Goal: Information Seeking & Learning: Compare options

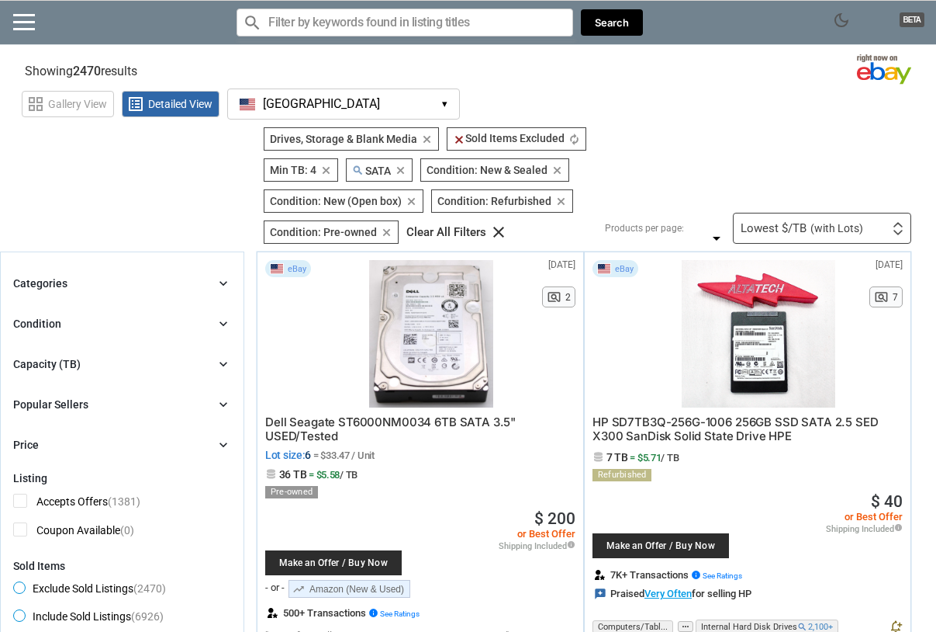
click at [850, 225] on span "(with Lots)" at bounding box center [837, 228] width 53 height 11
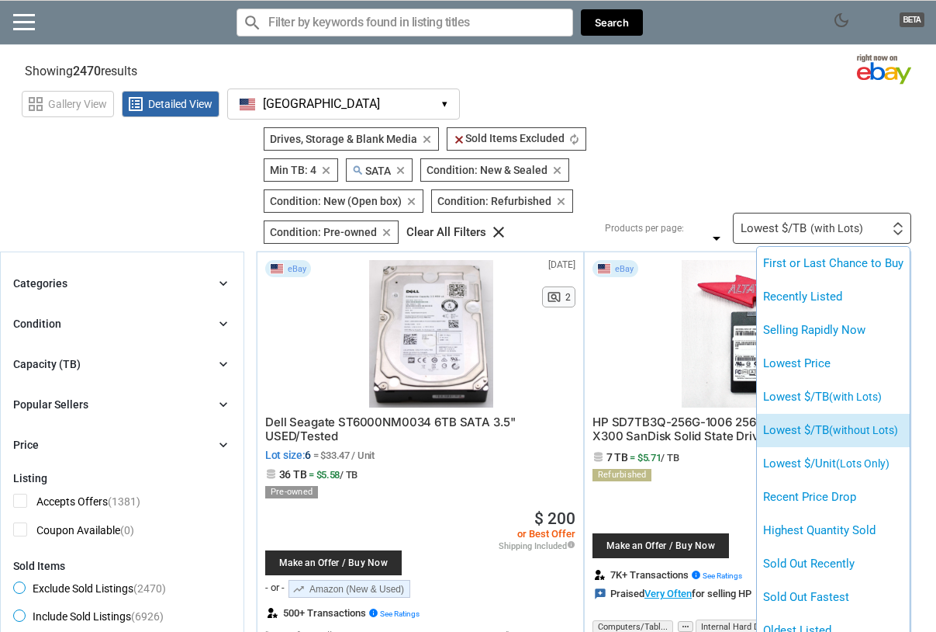
click at [818, 421] on li "Lowest $/TB (without Lots)" at bounding box center [833, 430] width 153 height 33
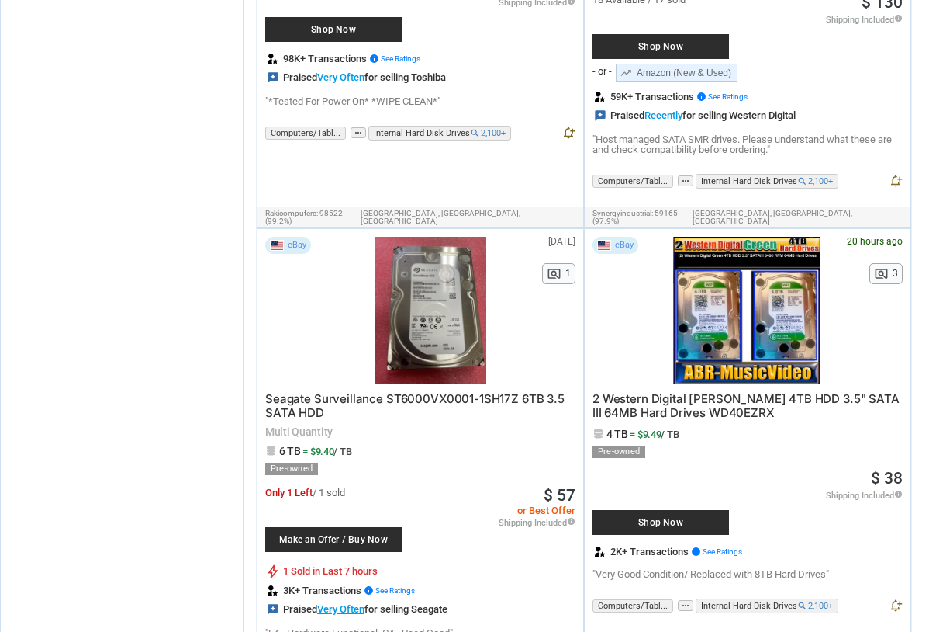
scroll to position [3445, 0]
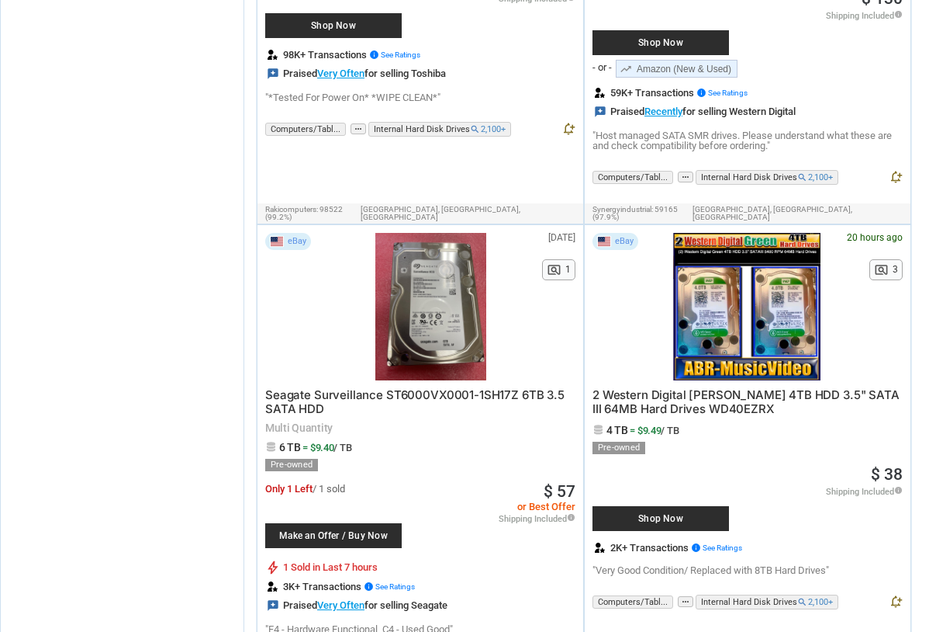
click at [692, 387] on span "2 Western Digital [PERSON_NAME] 4TB HDD 3.5" SATA III 64MB Hard Drives WD40EZRX" at bounding box center [746, 401] width 307 height 29
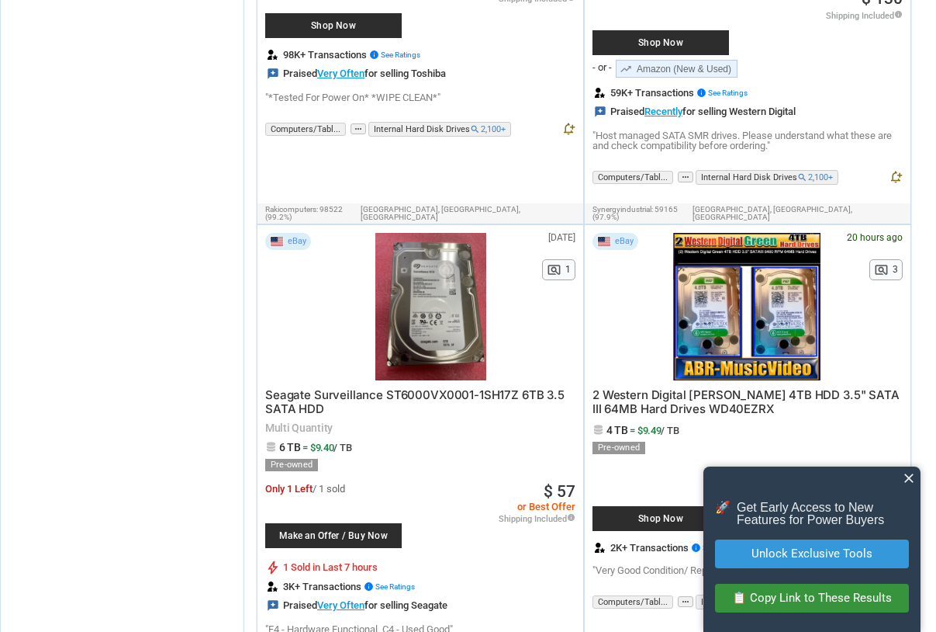
click at [912, 479] on span "close" at bounding box center [909, 478] width 16 height 16
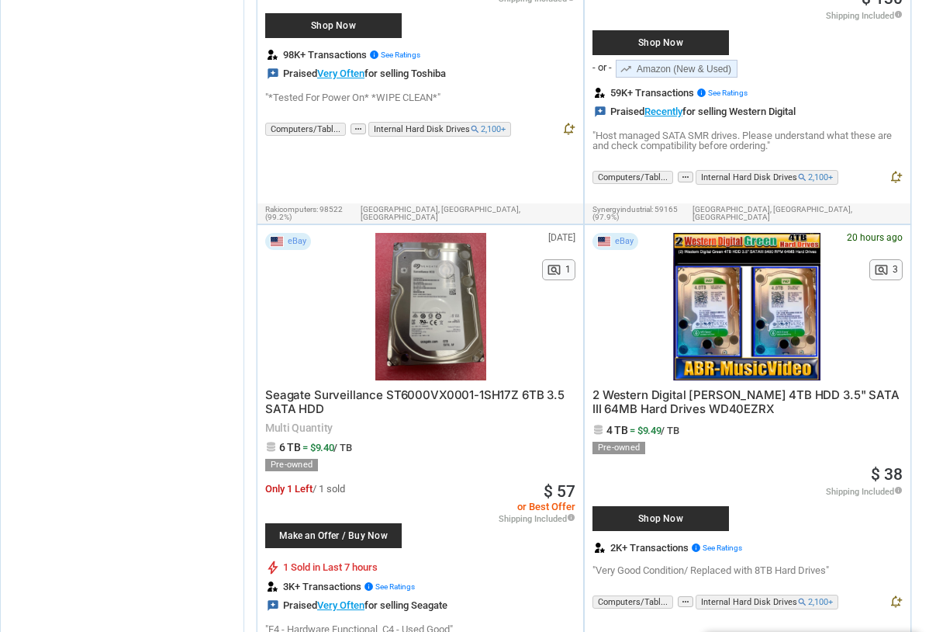
click at [677, 387] on span "2 Western Digital [PERSON_NAME] 4TB HDD 3.5" SATA III 64MB Hard Drives WD40EZRX" at bounding box center [746, 401] width 307 height 29
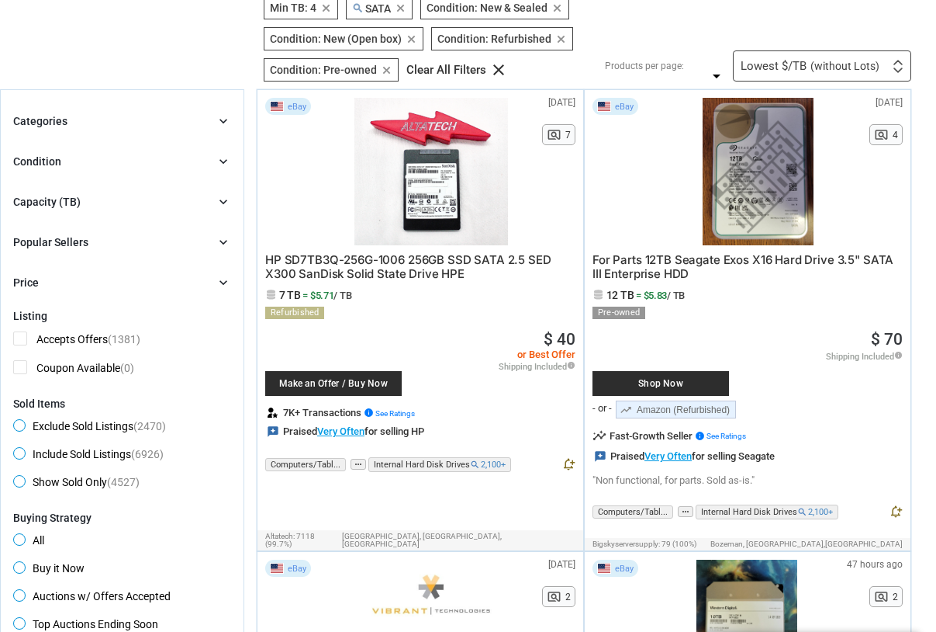
scroll to position [0, 0]
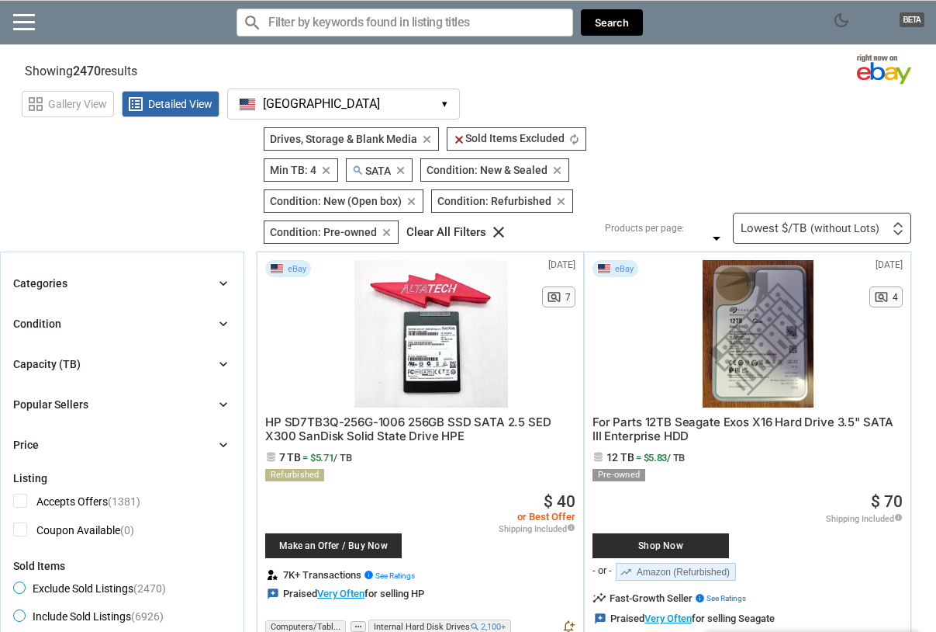
click at [886, 232] on div "Lowest $/TB (without Lots) First or Last Chance to Buy Recently Listed Selling …" at bounding box center [822, 228] width 178 height 31
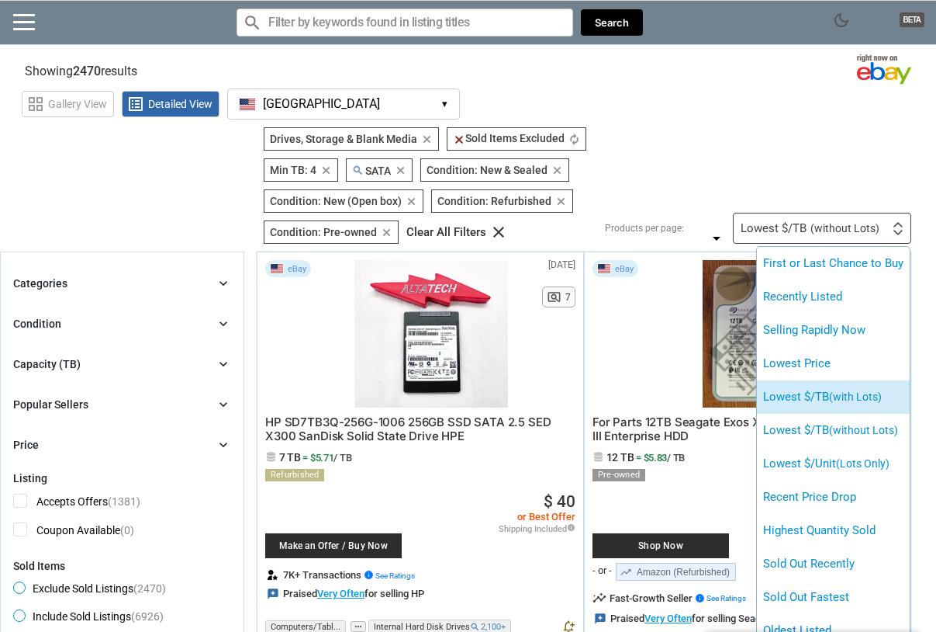
click at [877, 394] on span "(with Lots)" at bounding box center [855, 396] width 53 height 12
